Goal: Information Seeking & Learning: Compare options

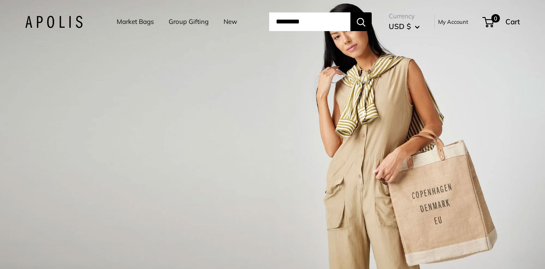
click at [130, 22] on link "Market Bags" at bounding box center [135, 22] width 37 height 12
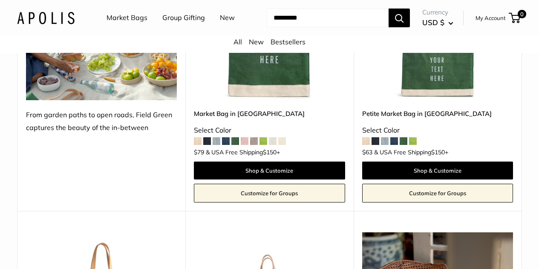
scroll to position [1789, 0]
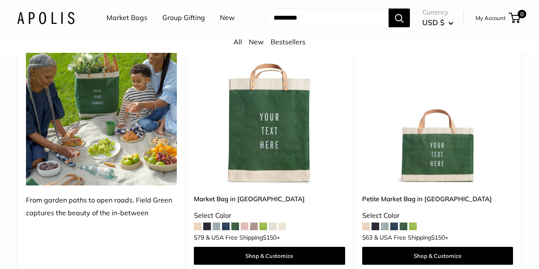
click at [0, 0] on img at bounding box center [0, 0] width 0 height 0
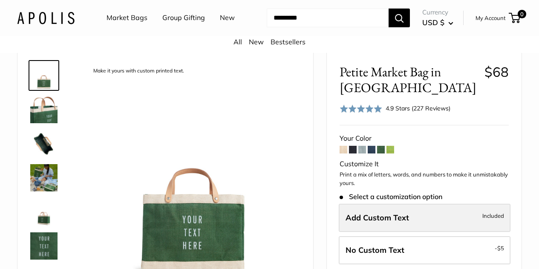
scroll to position [85, 0]
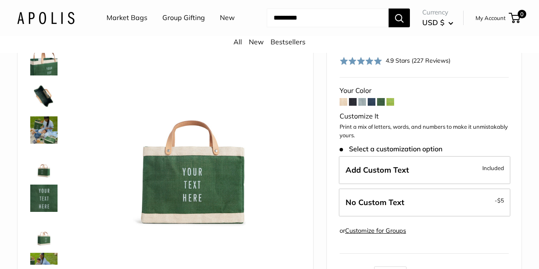
click at [363, 106] on span at bounding box center [362, 102] width 8 height 8
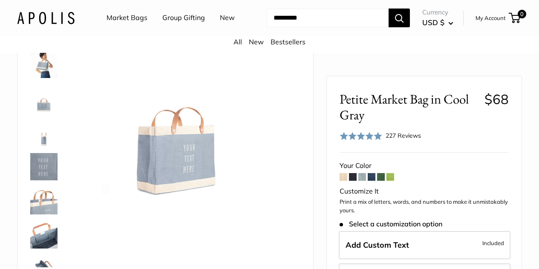
scroll to position [85, 0]
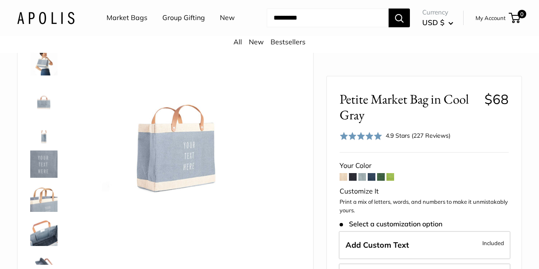
click at [373, 178] on span at bounding box center [372, 177] width 8 height 8
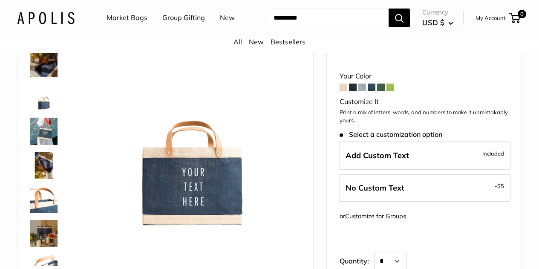
scroll to position [85, 0]
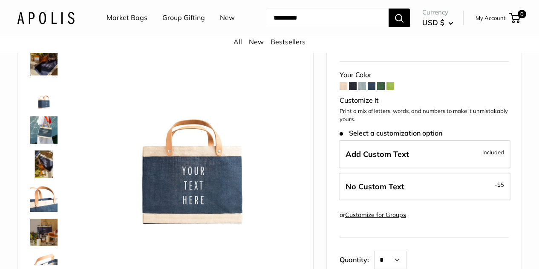
click at [382, 90] on span at bounding box center [381, 86] width 8 height 8
click at [117, 22] on link "Market Bags" at bounding box center [127, 18] width 41 height 13
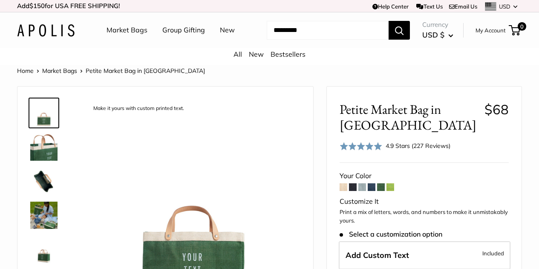
click at [352, 191] on span at bounding box center [353, 187] width 8 height 8
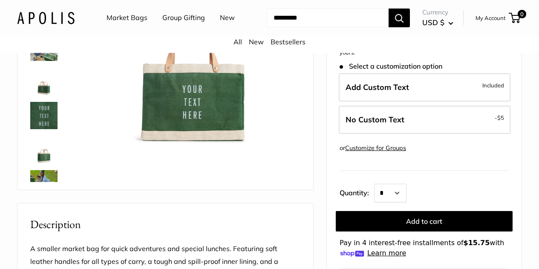
scroll to position [170, 0]
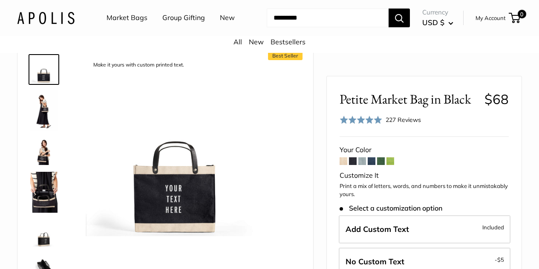
scroll to position [85, 0]
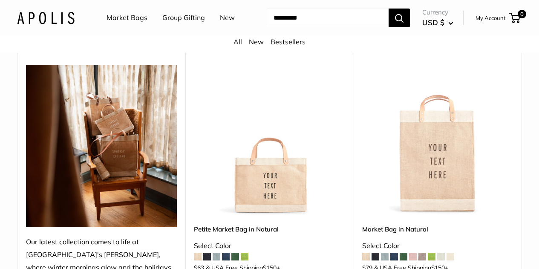
scroll to position [128, 0]
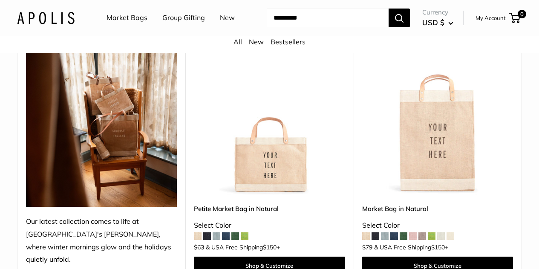
click at [220, 24] on link "New" at bounding box center [227, 18] width 15 height 13
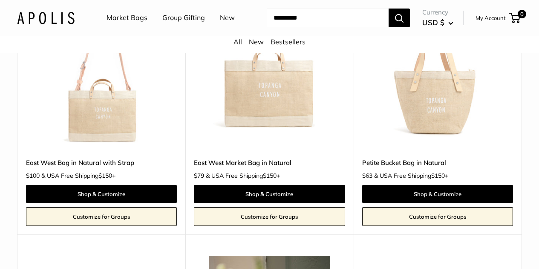
scroll to position [1023, 0]
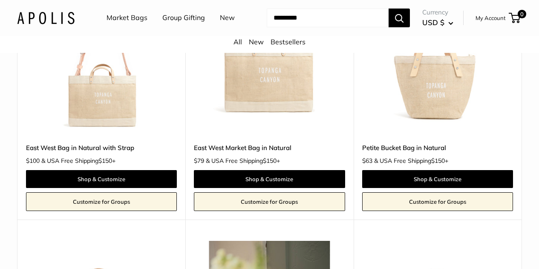
click at [0, 0] on img at bounding box center [0, 0] width 0 height 0
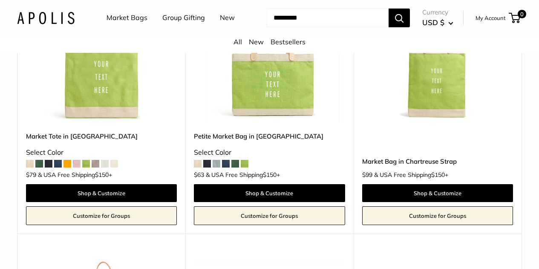
scroll to position [2124, 0]
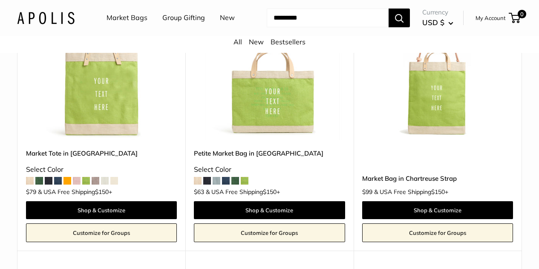
click at [215, 184] on span at bounding box center [217, 181] width 8 height 8
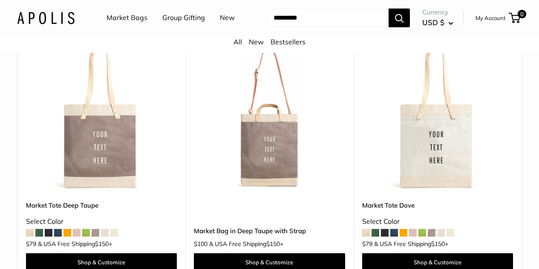
scroll to position [1555, 0]
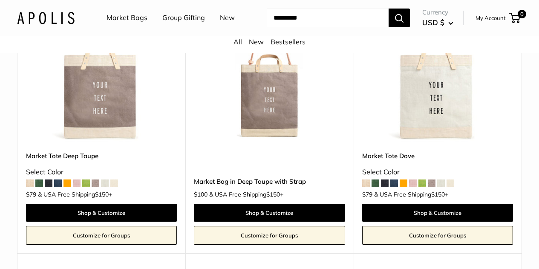
click at [69, 187] on span at bounding box center [67, 183] width 8 height 8
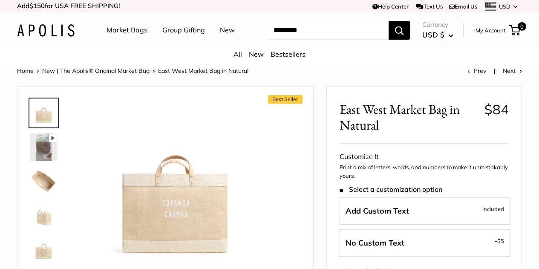
click at [47, 194] on img at bounding box center [43, 180] width 27 height 27
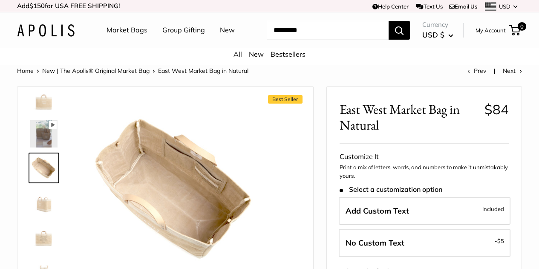
scroll to position [20, 0]
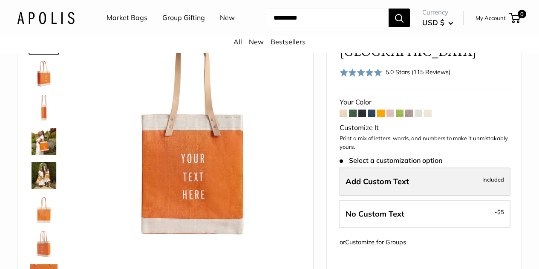
scroll to position [85, 0]
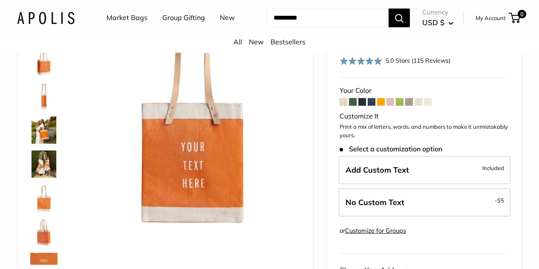
click at [370, 101] on form "Your Color Customize It Print a mix of letters, words, and numbers to make it u…" at bounding box center [424, 239] width 169 height 310
click at [371, 99] on span at bounding box center [372, 102] width 8 height 8
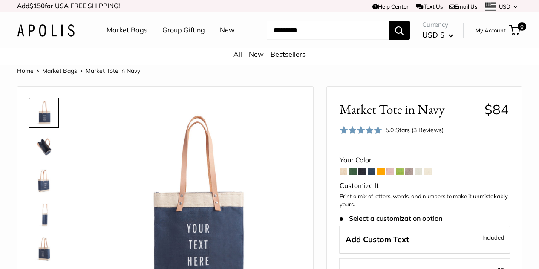
click at [409, 175] on span at bounding box center [409, 171] width 8 height 8
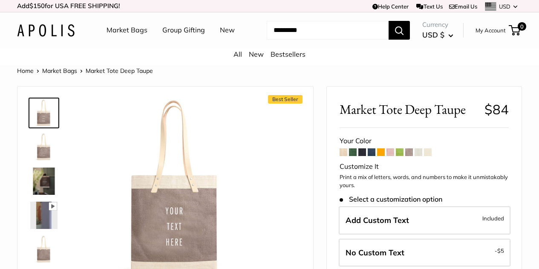
click at [391, 156] on span at bounding box center [390, 152] width 8 height 8
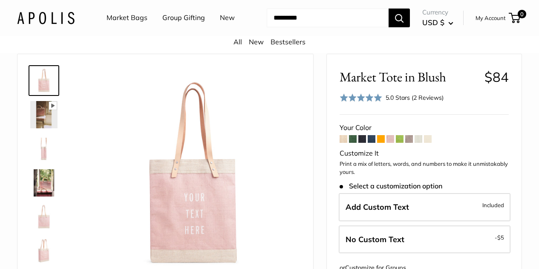
scroll to position [43, 0]
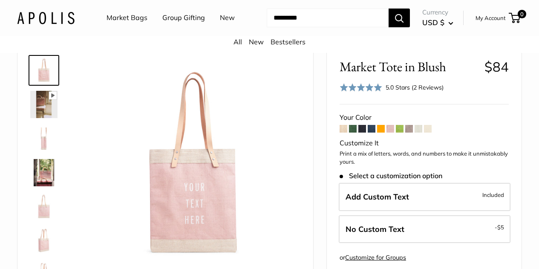
click at [412, 133] on span at bounding box center [409, 129] width 8 height 8
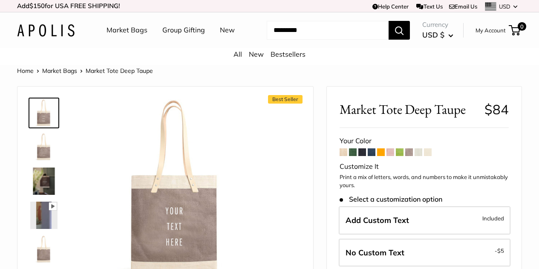
click at [123, 30] on link "Market Bags" at bounding box center [127, 30] width 41 height 13
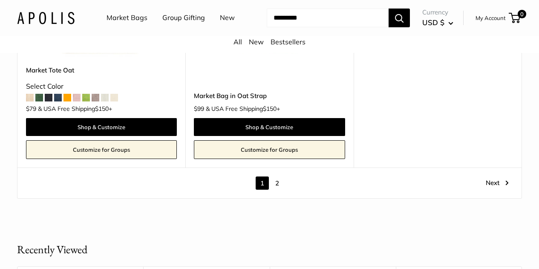
scroll to position [4474, 0]
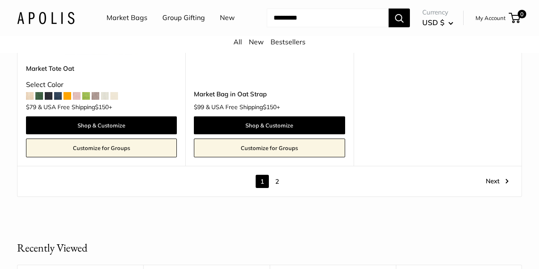
click at [276, 187] on link "2" at bounding box center [277, 181] width 13 height 13
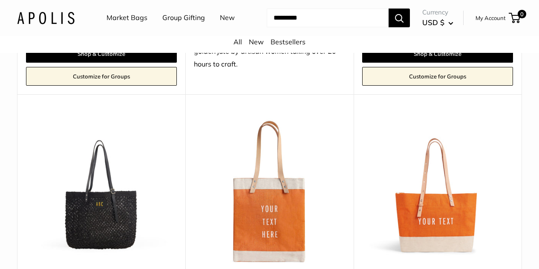
scroll to position [534, 0]
